Goal: Use online tool/utility: Utilize a website feature to perform a specific function

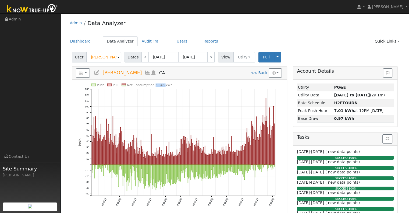
drag, startPoint x: 152, startPoint y: 85, endPoint x: 161, endPoint y: 85, distance: 9.4
click at [161, 85] on text "Net Consumption 6,846 kWh" at bounding box center [149, 85] width 45 height 4
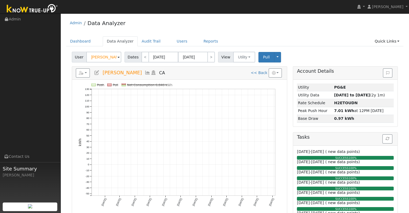
click at [171, 80] on div "Push Pull Net Consumption 6,846 kWh [DATE] [DATE] [DATE] [DATE] [DATE] [DATE] […" at bounding box center [179, 147] width 215 height 134
click at [124, 85] on rect at bounding box center [123, 85] width 4 height 1
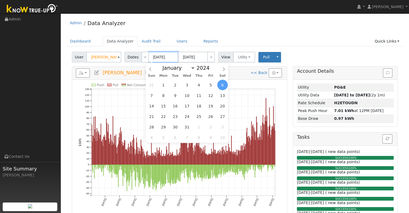
drag, startPoint x: 158, startPoint y: 59, endPoint x: 156, endPoint y: 63, distance: 4.7
click at [158, 59] on input "[DATE]" at bounding box center [164, 57] width 30 height 11
click at [162, 84] on span "1" at bounding box center [163, 85] width 10 height 10
type input "01/01/2024"
type input "01/31/2024"
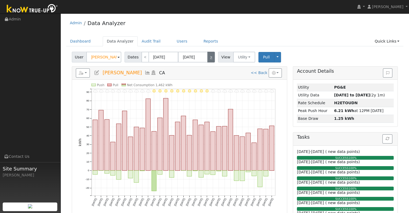
click at [207, 57] on link ">" at bounding box center [211, 57] width 8 height 11
type input "02/01/2024"
type input "02/29/2024"
click at [207, 57] on link ">" at bounding box center [211, 57] width 8 height 11
type input "[DATE]"
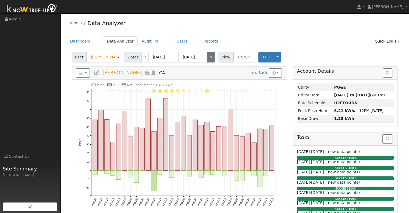
type input "[DATE]"
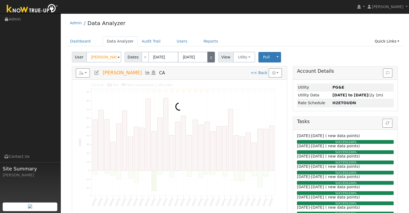
click at [207, 57] on link ">" at bounding box center [211, 57] width 8 height 11
type input "[DATE]"
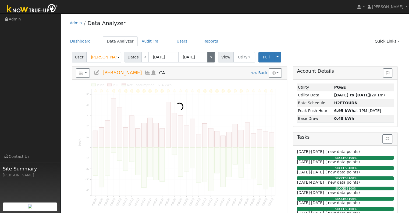
click at [207, 57] on link ">" at bounding box center [211, 57] width 8 height 11
type input "[DATE]"
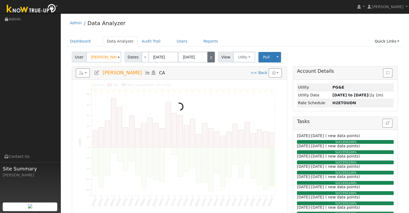
click at [207, 57] on link ">" at bounding box center [211, 57] width 8 height 11
type input "[DATE]"
click at [207, 57] on link ">" at bounding box center [211, 57] width 8 height 11
type input "07/01/2024"
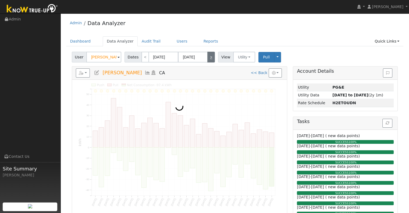
type input "07/31/2024"
click at [207, 57] on link ">" at bounding box center [211, 57] width 8 height 11
type input "08/01/2024"
type input "08/31/2024"
click at [207, 57] on link ">" at bounding box center [211, 57] width 8 height 11
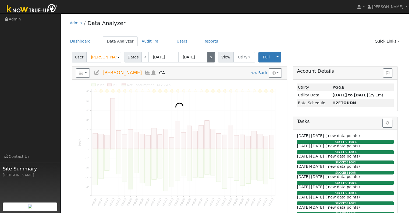
type input "09/01/2024"
type input "09/30/2024"
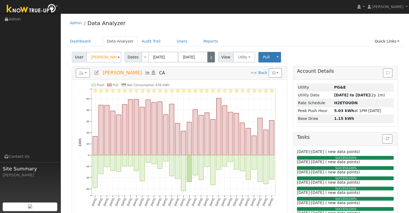
click at [207, 57] on link ">" at bounding box center [211, 57] width 8 height 11
type input "10/01/2024"
type input "10/31/2024"
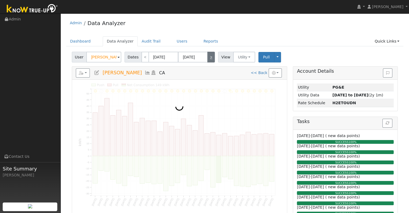
click at [207, 57] on link ">" at bounding box center [211, 57] width 8 height 11
type input "11/01/2024"
type input "11/30/2024"
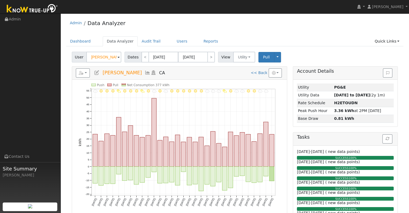
click at [212, 58] on div "Dates < 11/01/2024 11/30/2024 >" at bounding box center [170, 57] width 92 height 11
click at [210, 58] on link ">" at bounding box center [211, 57] width 8 height 11
type input "12/01/2024"
type input "12/31/2024"
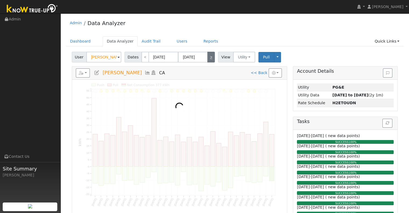
click at [210, 58] on link ">" at bounding box center [211, 57] width 8 height 11
type input "01/01/2025"
type input "01/31/2025"
click at [210, 58] on link ">" at bounding box center [211, 57] width 8 height 11
type input "02/01/2025"
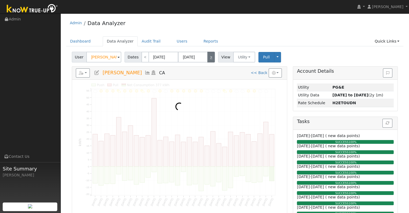
type input "02/28/2025"
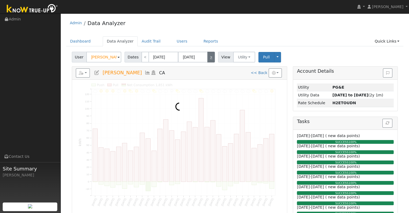
click at [210, 58] on link ">" at bounding box center [211, 57] width 8 height 11
type input "03/01/2025"
type input "03/31/2025"
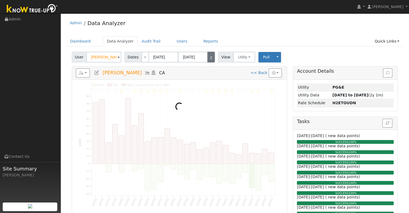
click at [210, 59] on link ">" at bounding box center [211, 57] width 8 height 11
type input "04/01/2025"
type input "04/30/2025"
click at [210, 59] on link ">" at bounding box center [211, 57] width 8 height 11
type input "05/01/2025"
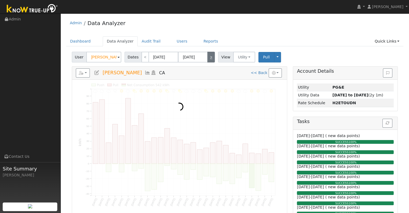
type input "05/31/2025"
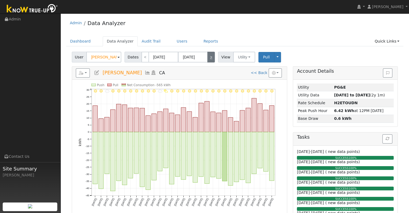
click at [210, 59] on link ">" at bounding box center [211, 57] width 8 height 11
type input "06/01/2025"
type input "06/30/2025"
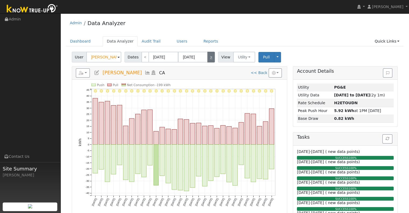
click at [210, 59] on link ">" at bounding box center [211, 57] width 8 height 11
type input "07/01/2025"
type input "07/31/2025"
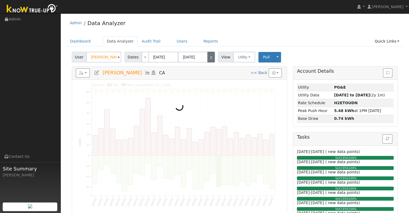
click at [210, 59] on link ">" at bounding box center [211, 57] width 8 height 11
type input "08/01/2025"
type input "08/31/2025"
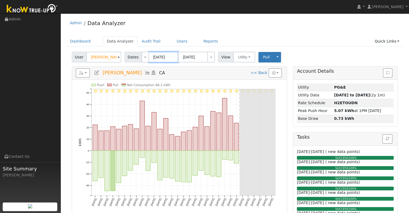
click at [156, 59] on input "08/01/2025" at bounding box center [164, 57] width 30 height 11
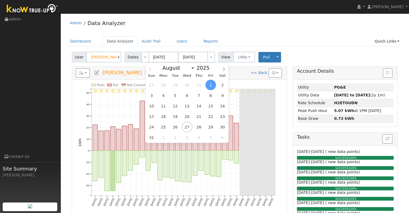
click at [147, 70] on span at bounding box center [150, 67] width 9 height 9
click at [147, 71] on span at bounding box center [150, 67] width 9 height 9
click at [157, 55] on input "08/01/2025" at bounding box center [164, 57] width 30 height 11
click at [149, 67] on icon at bounding box center [150, 69] width 4 height 4
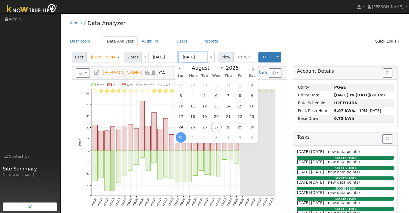
click at [189, 55] on input "08/31/2025" at bounding box center [193, 57] width 30 height 11
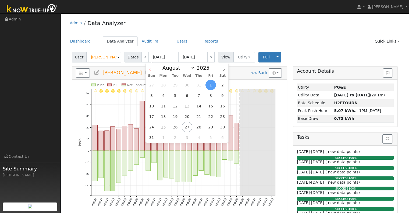
click at [150, 70] on icon at bounding box center [150, 68] width 2 height 3
select select "6"
click at [158, 43] on ul "Dashboard Data Analyzer Audit Trail Users Reports Quick Links Quick Add Quick C…" at bounding box center [234, 41] width 337 height 10
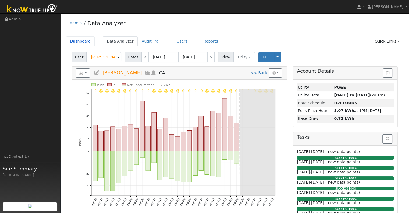
click at [83, 42] on link "Dashboard" at bounding box center [80, 41] width 29 height 10
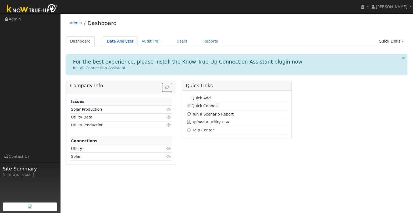
click at [114, 40] on link "Data Analyzer" at bounding box center [120, 41] width 35 height 10
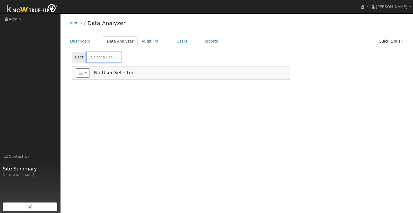
type input "[PERSON_NAME]"
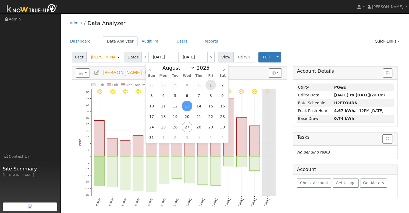
click at [209, 87] on span "1" at bounding box center [210, 85] width 10 height 10
type input "08/01/2025"
type input "08/31/2025"
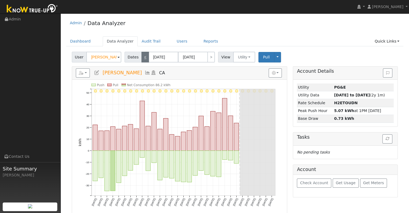
click at [143, 58] on link "<" at bounding box center [145, 57] width 8 height 11
type input "07/01/2025"
type input "07/31/2025"
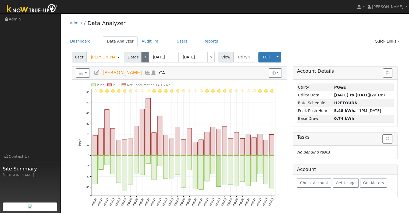
click at [142, 55] on link "<" at bounding box center [145, 57] width 8 height 11
type input "06/01/2025"
type input "06/30/2025"
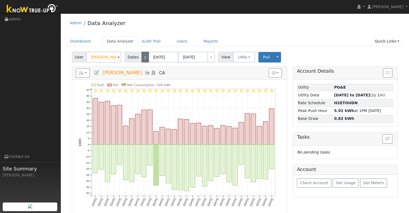
click at [143, 59] on link "<" at bounding box center [145, 57] width 8 height 11
type input "05/01/2025"
type input "05/31/2025"
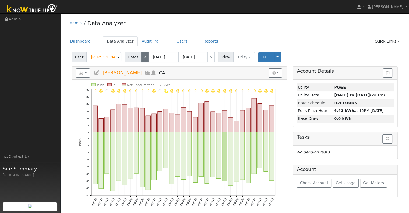
click at [143, 59] on link "<" at bounding box center [145, 57] width 8 height 11
type input "04/01/2025"
type input "04/30/2025"
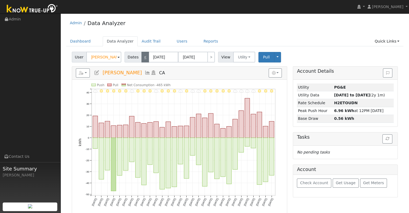
click at [144, 58] on link "<" at bounding box center [145, 57] width 8 height 11
type input "03/01/2025"
type input "03/31/2025"
click at [144, 58] on link "<" at bounding box center [145, 57] width 8 height 11
type input "02/01/2025"
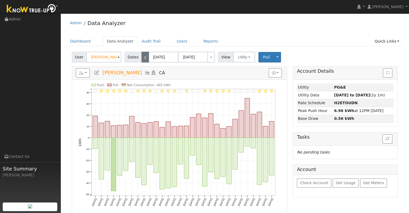
type input "02/28/2025"
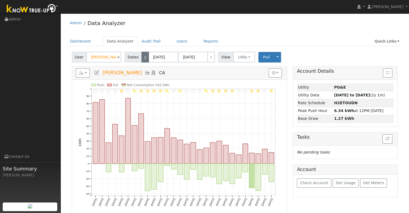
click at [142, 58] on link "<" at bounding box center [145, 57] width 8 height 11
type input "01/01/2025"
type input "01/31/2025"
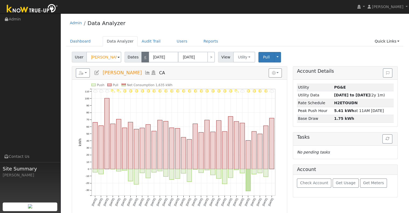
click at [143, 57] on link "<" at bounding box center [145, 57] width 8 height 11
type input "12/01/2024"
type input "12/31/2024"
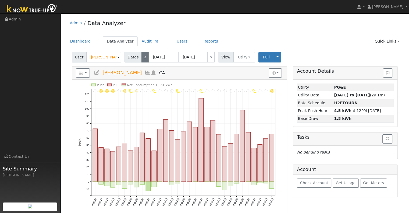
click at [143, 53] on link "<" at bounding box center [145, 57] width 8 height 11
type input "11/01/2024"
type input "11/30/2024"
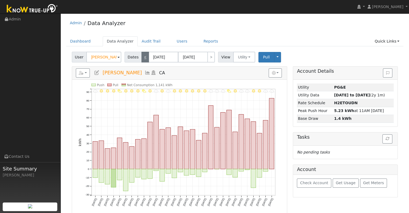
click at [143, 59] on link "<" at bounding box center [145, 57] width 8 height 11
type input "10/01/2024"
type input "10/31/2024"
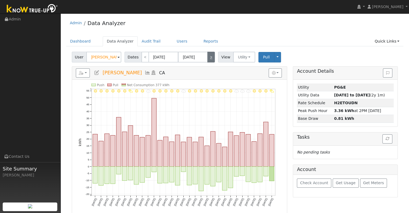
click at [207, 58] on link ">" at bounding box center [211, 57] width 8 height 11
type input "11/01/2024"
type input "11/30/2024"
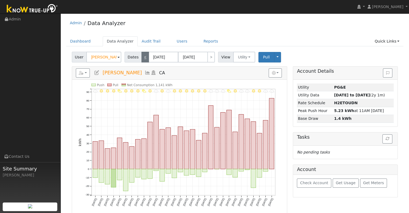
click at [141, 60] on link "<" at bounding box center [145, 57] width 8 height 11
type input "10/01/2024"
type input "10/31/2024"
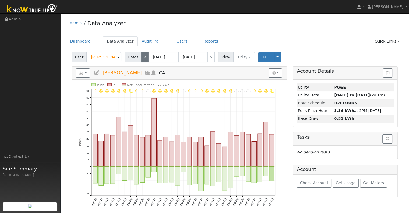
click at [141, 60] on link "<" at bounding box center [145, 57] width 8 height 11
type input "09/01/2024"
type input "09/30/2024"
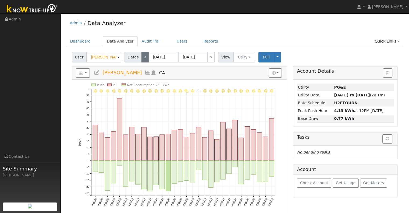
click at [141, 60] on link "<" at bounding box center [145, 57] width 8 height 11
type input "08/01/2024"
type input "08/31/2024"
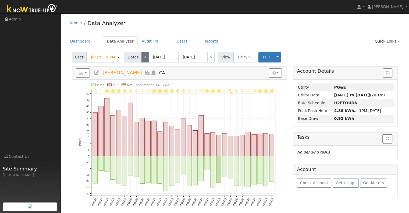
click at [141, 61] on link "<" at bounding box center [145, 57] width 8 height 11
type input "07/01/2024"
type input "07/31/2024"
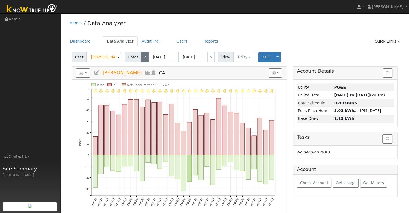
click at [142, 58] on link "<" at bounding box center [145, 57] width 8 height 11
type input "06/01/2024"
type input "06/30/2024"
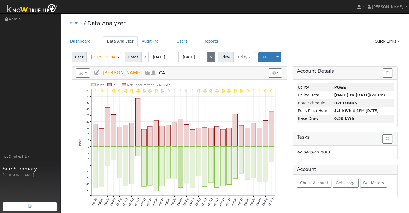
click at [207, 60] on link ">" at bounding box center [211, 57] width 8 height 11
type input "07/01/2024"
type input "07/31/2024"
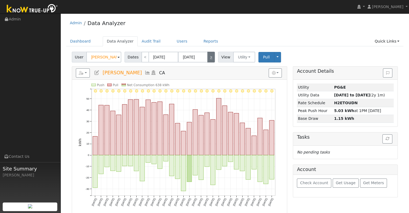
click at [207, 60] on link ">" at bounding box center [211, 57] width 8 height 11
type input "08/01/2024"
type input "08/31/2024"
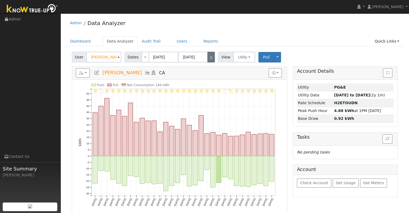
click at [207, 60] on link ">" at bounding box center [211, 57] width 8 height 11
type input "09/01/2024"
type input "09/30/2024"
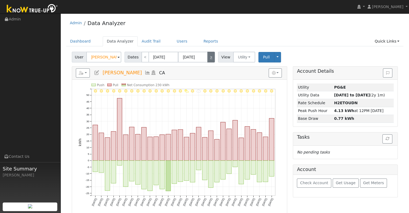
click at [207, 60] on link ">" at bounding box center [211, 57] width 8 height 11
type input "10/01/2024"
type input "10/31/2024"
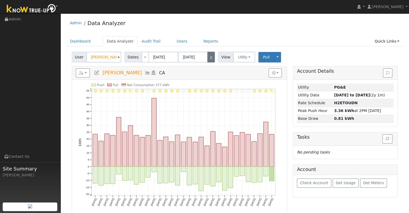
click at [207, 60] on link ">" at bounding box center [211, 57] width 8 height 11
type input "11/01/2024"
type input "11/30/2024"
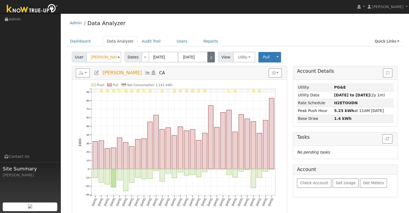
click at [207, 60] on link ">" at bounding box center [211, 57] width 8 height 11
type input "12/01/2024"
type input "12/31/2024"
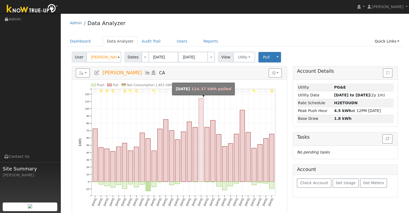
click at [200, 123] on rect "onclick=""" at bounding box center [201, 139] width 5 height 83
type input "12/19/2024"
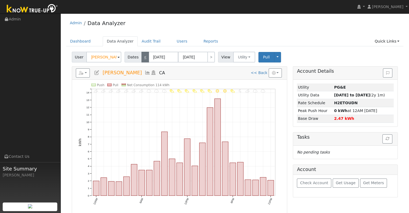
click at [142, 52] on link "<" at bounding box center [145, 57] width 8 height 11
type input "12/18/2024"
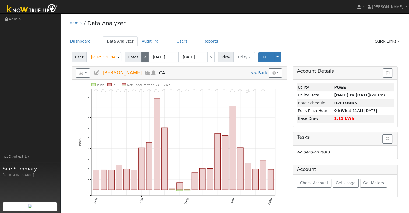
click at [142, 52] on link "<" at bounding box center [145, 57] width 8 height 11
type input "12/17/2024"
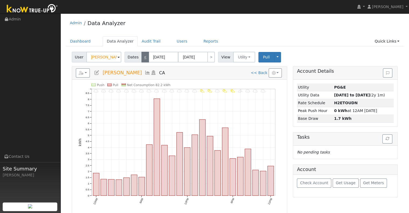
click at [142, 52] on link "<" at bounding box center [145, 57] width 8 height 11
type input "12/16/2024"
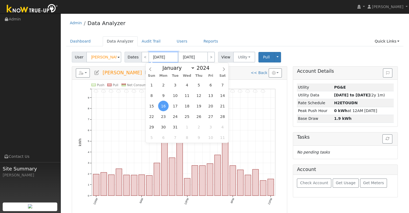
click at [153, 56] on input "12/16/2024" at bounding box center [164, 57] width 30 height 11
click at [153, 84] on span "1" at bounding box center [151, 85] width 10 height 10
type input "12/01/2024"
type input "12/31/2024"
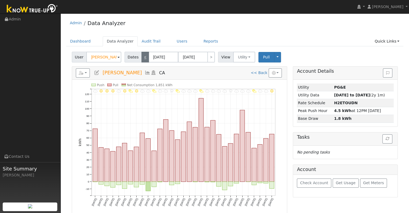
click at [144, 57] on link "<" at bounding box center [145, 57] width 8 height 11
type input "11/01/2024"
type input "11/30/2024"
click at [144, 57] on link "<" at bounding box center [145, 57] width 8 height 11
type input "10/01/2024"
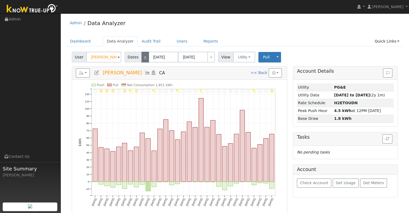
type input "10/31/2024"
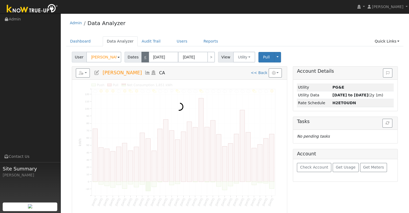
click at [144, 57] on link "<" at bounding box center [145, 57] width 8 height 11
type input "09/01/2024"
type input "09/30/2024"
click at [144, 57] on link "<" at bounding box center [145, 57] width 8 height 11
type input "08/01/2024"
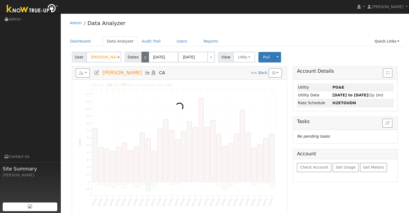
type input "08/31/2024"
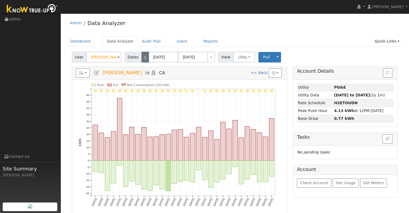
click at [144, 57] on link "<" at bounding box center [145, 57] width 8 height 11
type input "07/01/2024"
type input "07/31/2024"
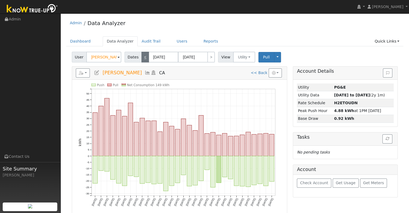
click at [144, 57] on link "<" at bounding box center [145, 57] width 8 height 11
type input "06/01/2024"
type input "06/30/2024"
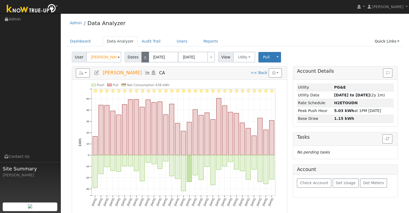
click at [144, 57] on link "<" at bounding box center [145, 57] width 8 height 11
type input "05/01/2024"
type input "05/31/2024"
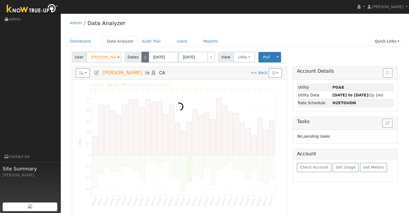
click at [144, 57] on link "<" at bounding box center [145, 57] width 8 height 11
type input "04/01/2024"
type input "04/30/2024"
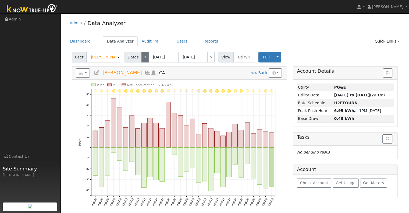
click at [144, 57] on link "<" at bounding box center [145, 57] width 8 height 11
type input "03/01/2024"
type input "03/31/2024"
click at [144, 57] on link "<" at bounding box center [145, 57] width 8 height 11
type input "02/01/2024"
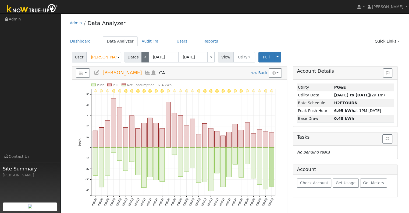
type input "02/29/2024"
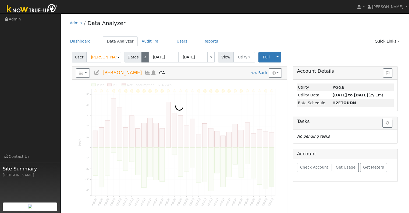
click at [144, 57] on link "<" at bounding box center [145, 57] width 8 height 11
type input "01/01/2024"
type input "01/31/2024"
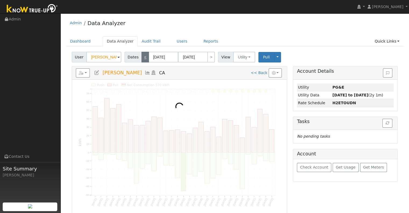
click at [144, 57] on link "<" at bounding box center [145, 57] width 8 height 11
type input "12/01/2023"
type input "12/31/2023"
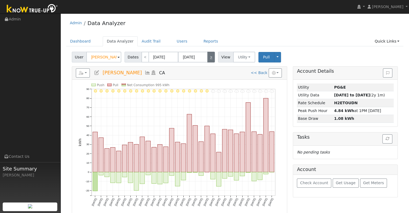
click at [207, 58] on link ">" at bounding box center [211, 57] width 8 height 11
type input "01/01/2024"
type input "01/31/2024"
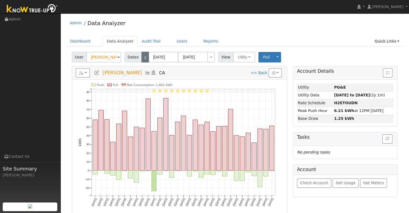
click at [142, 57] on link "<" at bounding box center [145, 57] width 8 height 11
type input "12/01/2023"
type input "12/31/2023"
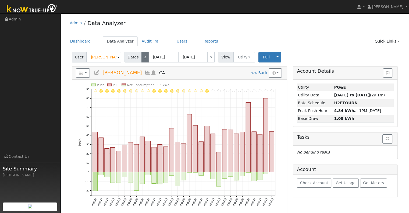
click at [143, 59] on link "<" at bounding box center [145, 57] width 8 height 11
type input "11/01/2023"
type input "11/30/2023"
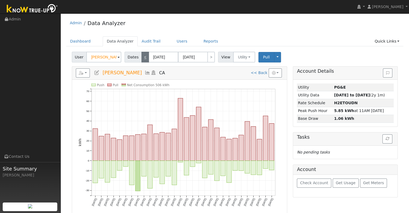
click at [143, 59] on link "<" at bounding box center [145, 57] width 8 height 11
type input "10/01/2023"
type input "10/31/2023"
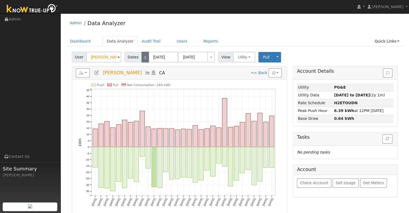
click at [143, 59] on link "<" at bounding box center [145, 57] width 8 height 11
type input "09/01/2023"
type input "09/30/2023"
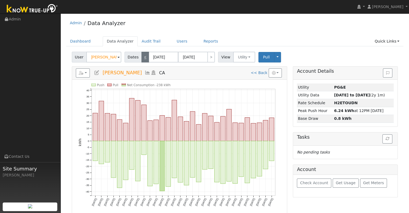
click at [143, 59] on link "<" at bounding box center [145, 57] width 8 height 11
type input "08/01/2023"
type input "08/31/2023"
click at [143, 59] on link "<" at bounding box center [145, 57] width 8 height 11
type input "07/01/2023"
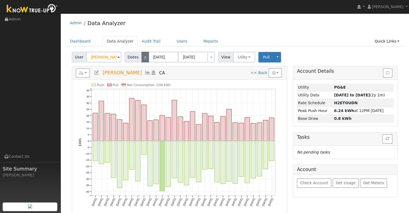
type input "07/31/2023"
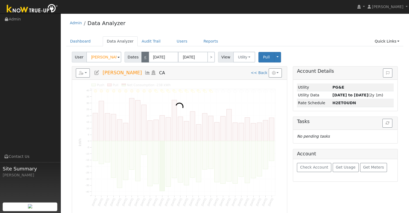
click at [143, 59] on link "<" at bounding box center [145, 57] width 8 height 11
type input "06/01/2023"
type input "06/30/2023"
click at [143, 59] on link "<" at bounding box center [145, 57] width 8 height 11
type input "05/01/2023"
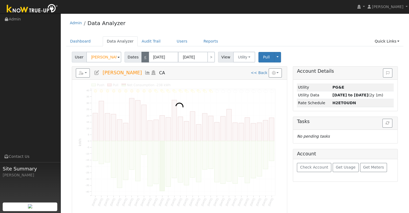
type input "05/31/2023"
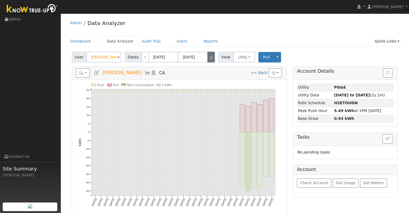
click at [207, 57] on link ">" at bounding box center [211, 57] width 8 height 11
type input "06/01/2023"
type input "06/30/2023"
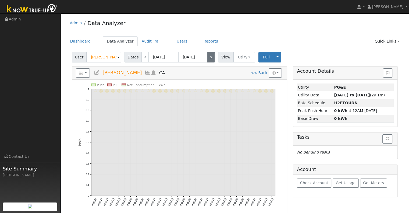
click at [207, 57] on link ">" at bounding box center [211, 57] width 8 height 11
type input "07/01/2023"
type input "07/31/2023"
click at [207, 58] on link ">" at bounding box center [211, 57] width 8 height 11
type input "08/01/2023"
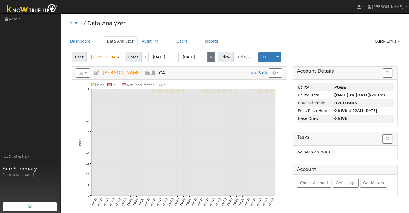
type input "08/31/2023"
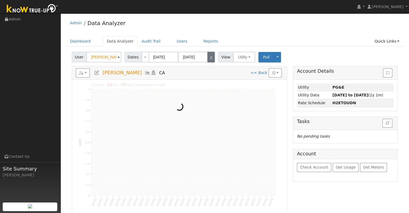
click at [207, 58] on link ">" at bounding box center [211, 57] width 8 height 11
type input "09/01/2023"
type input "09/30/2023"
click at [207, 58] on link ">" at bounding box center [211, 57] width 8 height 11
type input "10/01/2023"
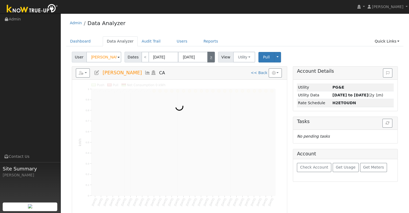
type input "10/31/2023"
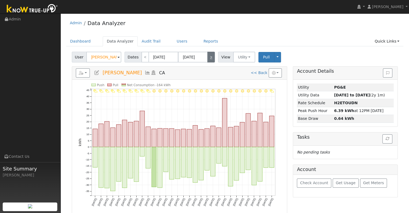
click at [207, 58] on link ">" at bounding box center [211, 57] width 8 height 11
type input "11/01/2023"
type input "11/30/2023"
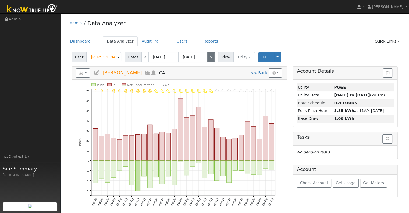
click at [207, 59] on link ">" at bounding box center [211, 57] width 8 height 11
type input "12/01/2023"
type input "12/31/2023"
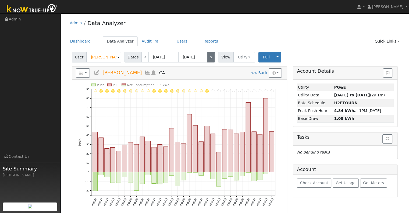
click at [207, 59] on link ">" at bounding box center [211, 57] width 8 height 11
type input "01/01/2024"
type input "01/31/2024"
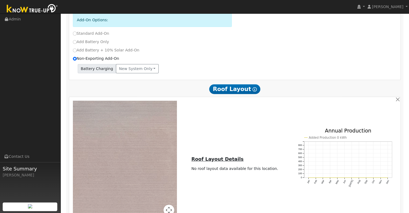
scroll to position [82, 0]
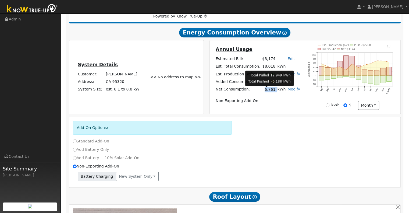
drag, startPoint x: 263, startPoint y: 90, endPoint x: 273, endPoint y: 89, distance: 10.0
click at [273, 89] on tr "Net Consumption: 6,761 kWh Modify Edit Consumption Remove Existing Solar System…" at bounding box center [257, 89] width 86 height 8
click at [271, 100] on td "Non-Exporting Add-On" at bounding box center [257, 101] width 86 height 8
click at [289, 91] on link "Modify" at bounding box center [293, 89] width 13 height 4
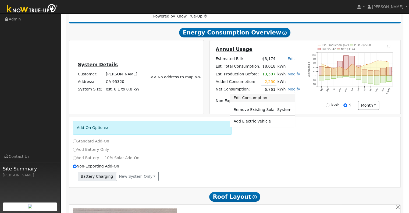
click at [265, 102] on link "Edit Consumption" at bounding box center [261, 98] width 65 height 8
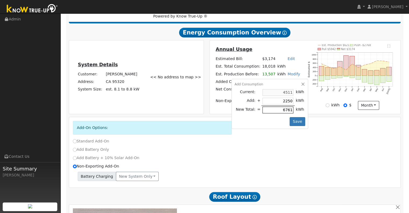
type input "4511"
click at [289, 123] on button "Save" at bounding box center [297, 121] width 16 height 9
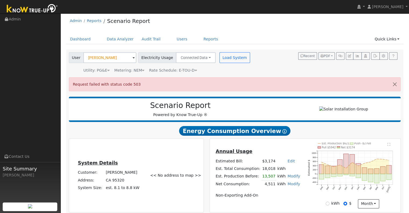
scroll to position [0, 0]
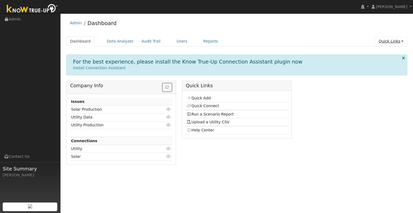
click at [394, 44] on link "Quick Links" at bounding box center [390, 41] width 33 height 10
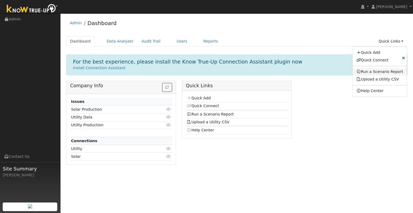
click at [387, 71] on link "Run a Scenario Report" at bounding box center [379, 72] width 55 height 8
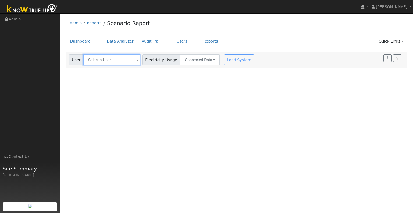
click at [123, 54] on input "text" at bounding box center [111, 59] width 57 height 11
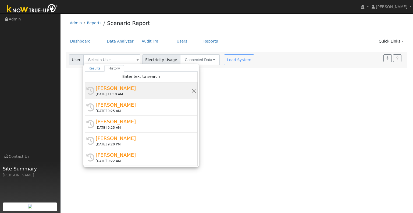
click at [108, 88] on div "[PERSON_NAME]" at bounding box center [144, 87] width 96 height 7
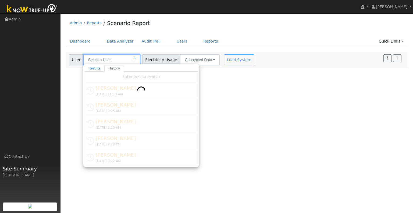
type input "[PERSON_NAME]"
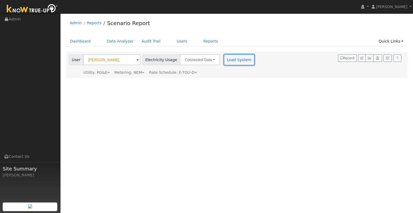
click at [224, 58] on button "Load System" at bounding box center [239, 59] width 31 height 11
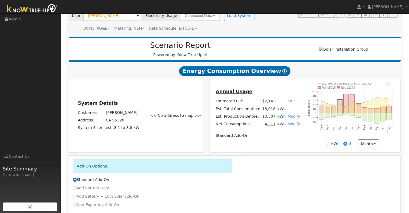
scroll to position [78, 0]
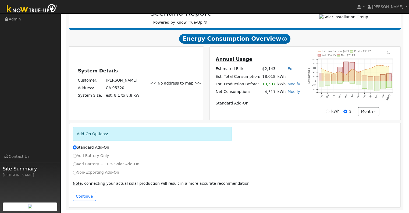
click at [77, 173] on label "Non-Exporting Add-On" at bounding box center [96, 172] width 46 height 6
click at [77, 173] on input "Non-Exporting Add-On" at bounding box center [75, 172] width 4 height 4
radio input "true"
radio input "false"
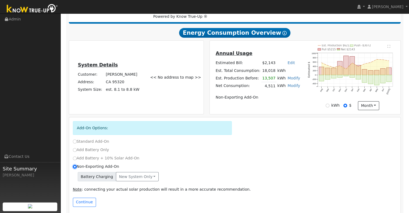
scroll to position [89, 0]
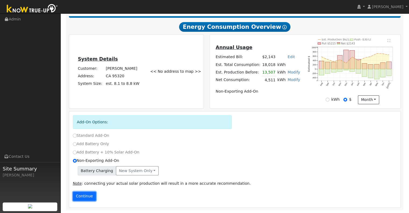
click at [90, 197] on button "Continue" at bounding box center [84, 195] width 23 height 9
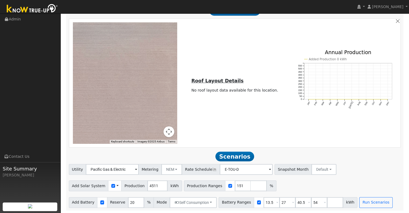
scroll to position [270, 0]
drag, startPoint x: 231, startPoint y: 185, endPoint x: 203, endPoint y: 187, distance: 28.0
click at [203, 187] on div "Production Ranges 151 %" at bounding box center [230, 185] width 92 height 11
type input "162"
click at [263, 202] on input "13.5" at bounding box center [271, 201] width 16 height 11
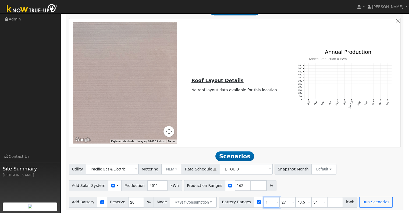
type input "27"
type input "40.5"
type input "54"
type input "40.5"
type input "54"
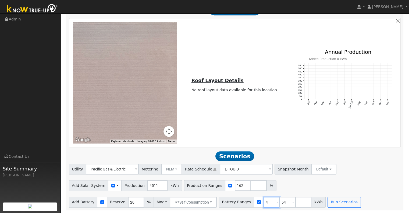
type input "54"
type input "5"
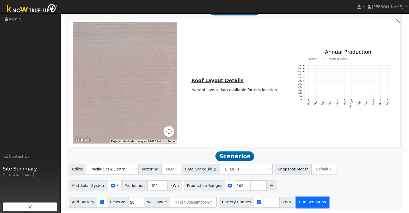
click at [296, 200] on button "Run Scenarios" at bounding box center [312, 201] width 33 height 11
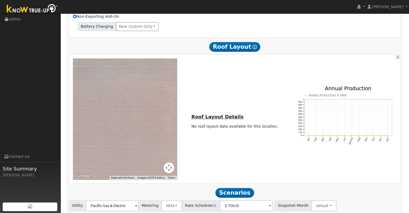
scroll to position [288, 0]
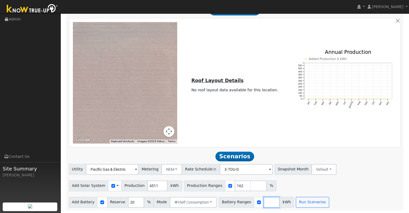
click at [263, 202] on input "number" at bounding box center [271, 201] width 16 height 11
type input "0"
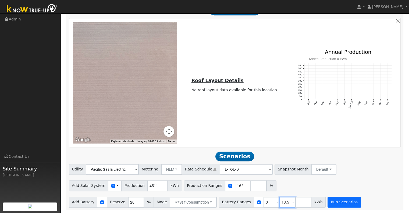
type input "13.5"
click at [328, 200] on button "Run Scenarios" at bounding box center [343, 201] width 33 height 11
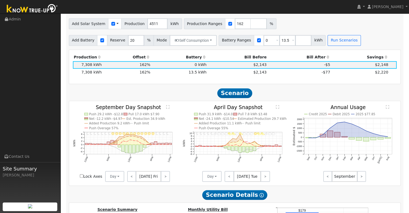
scroll to position [431, 0]
